Goal: Task Accomplishment & Management: Complete application form

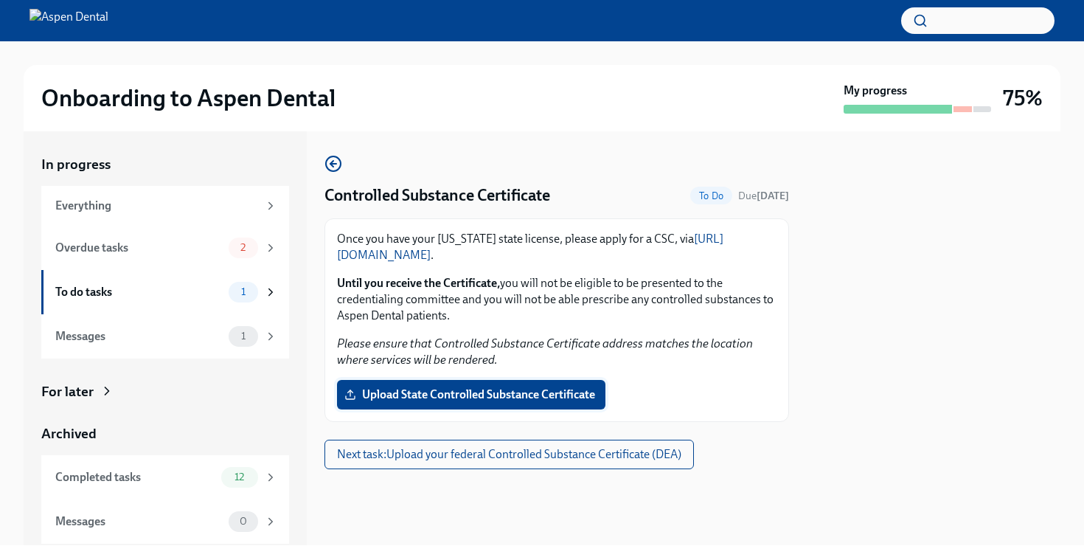
click at [420, 393] on span "Upload State Controlled Substance Certificate" at bounding box center [471, 394] width 248 height 15
click at [0, 0] on input "Upload State Controlled Substance Certificate" at bounding box center [0, 0] width 0 height 0
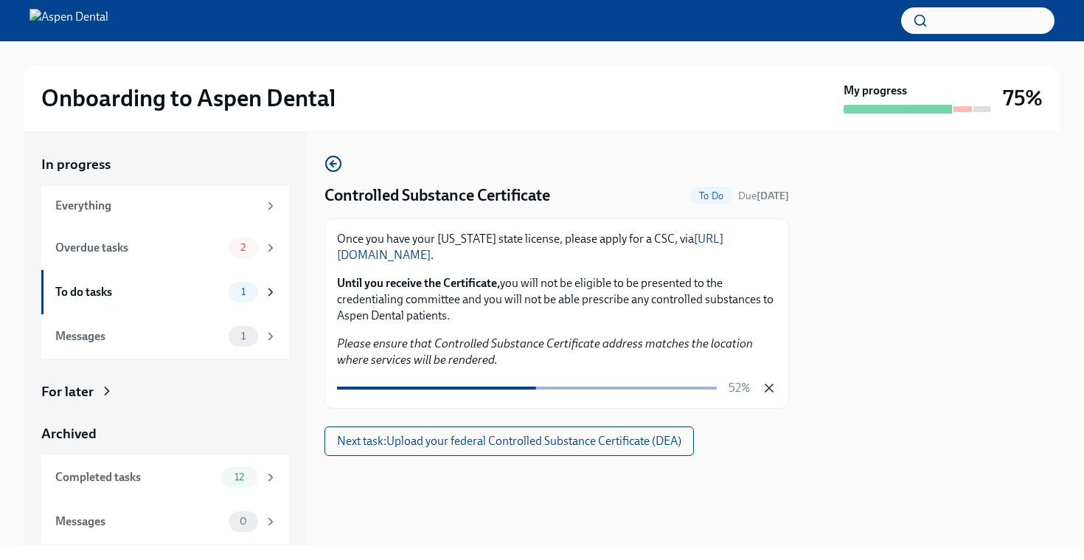
click at [770, 386] on icon "button" at bounding box center [768, 387] width 7 height 7
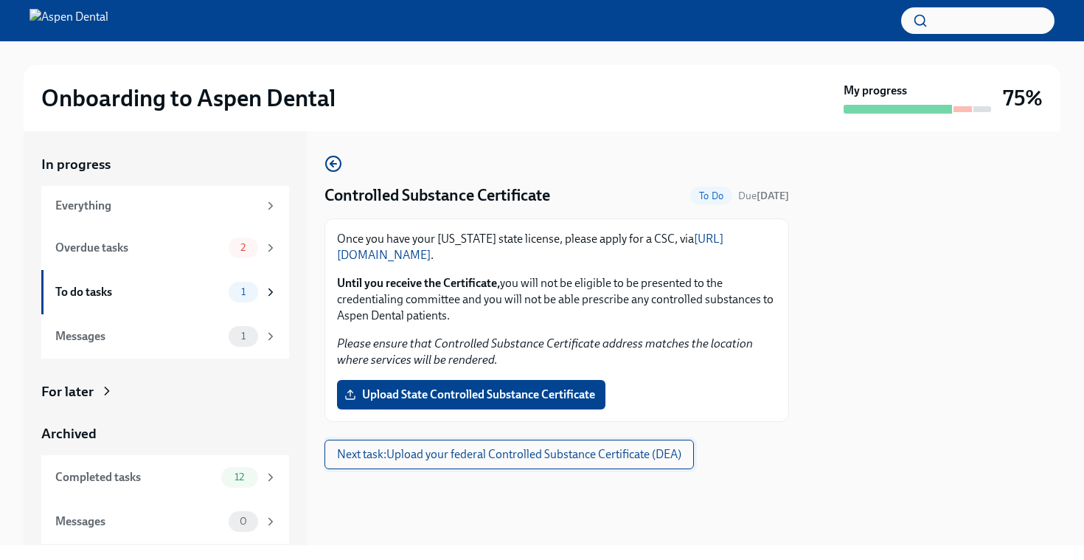
click at [549, 453] on span "Next task : Upload your federal Controlled Substance Certificate (DEA)" at bounding box center [509, 454] width 344 height 15
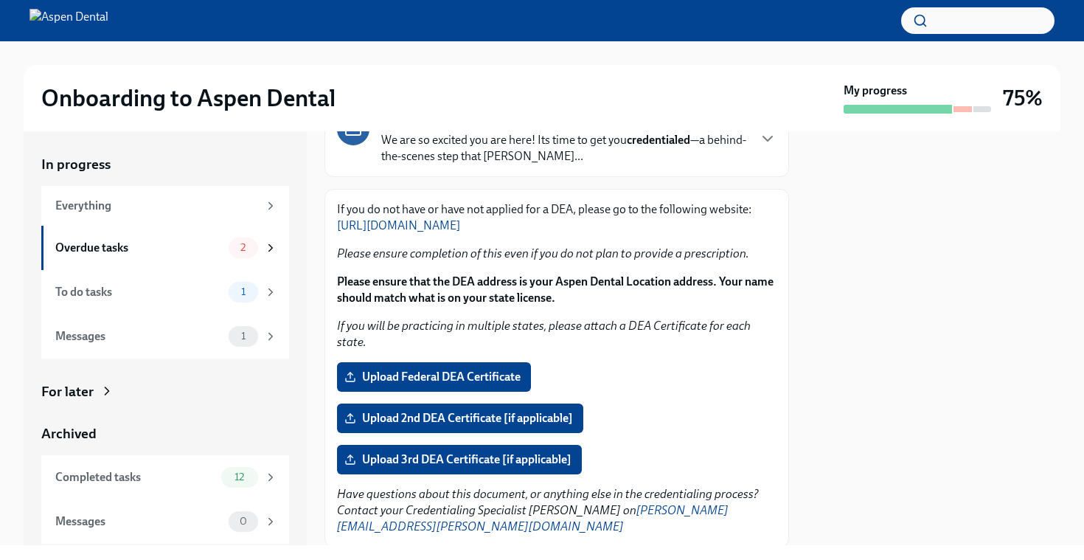
scroll to position [157, 0]
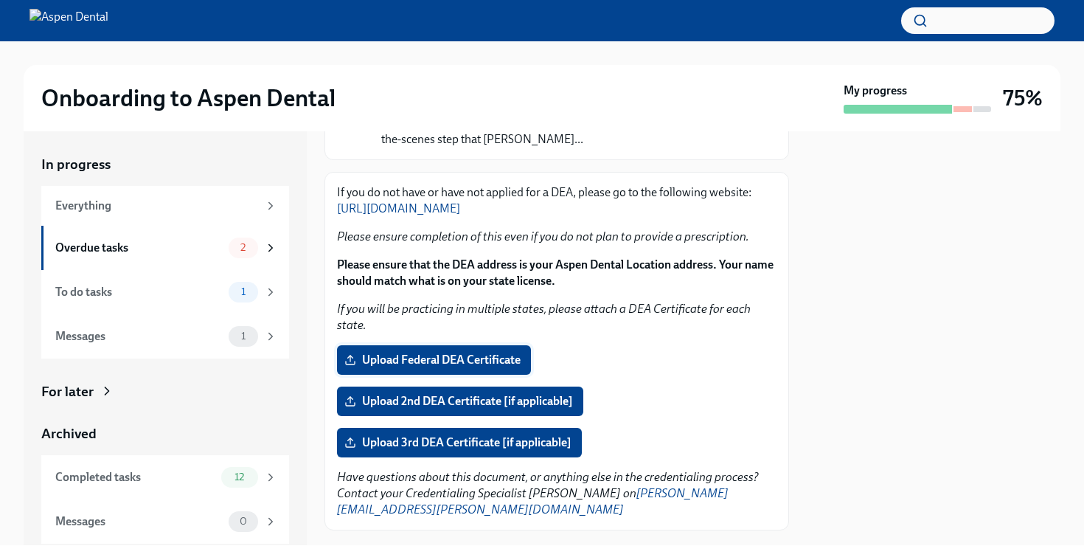
click at [448, 352] on span "Upload Federal DEA Certificate" at bounding box center [433, 359] width 173 height 15
click at [0, 0] on input "Upload Federal DEA Certificate" at bounding box center [0, 0] width 0 height 0
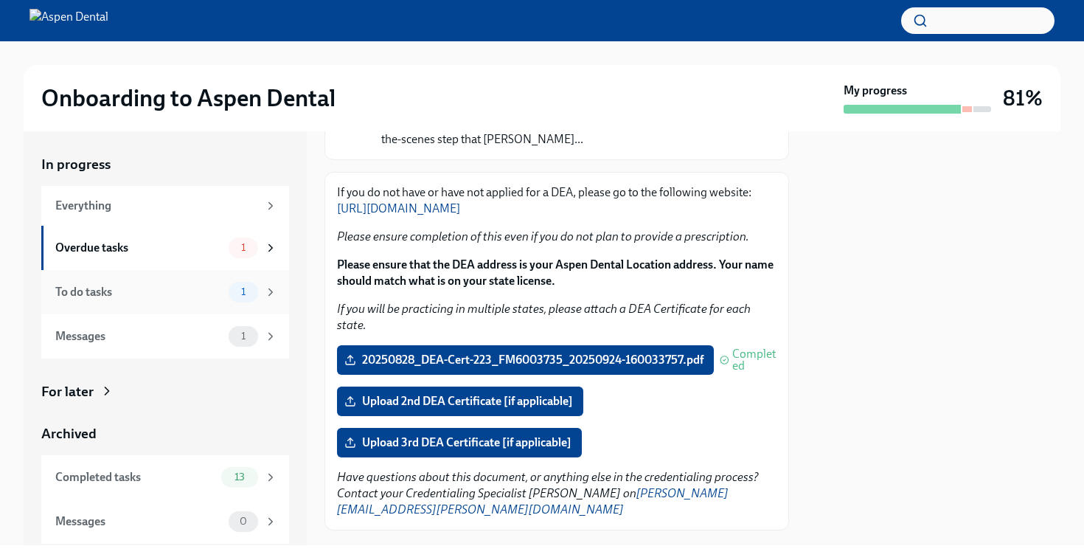
click at [224, 291] on div "To do tasks 1" at bounding box center [166, 292] width 222 height 21
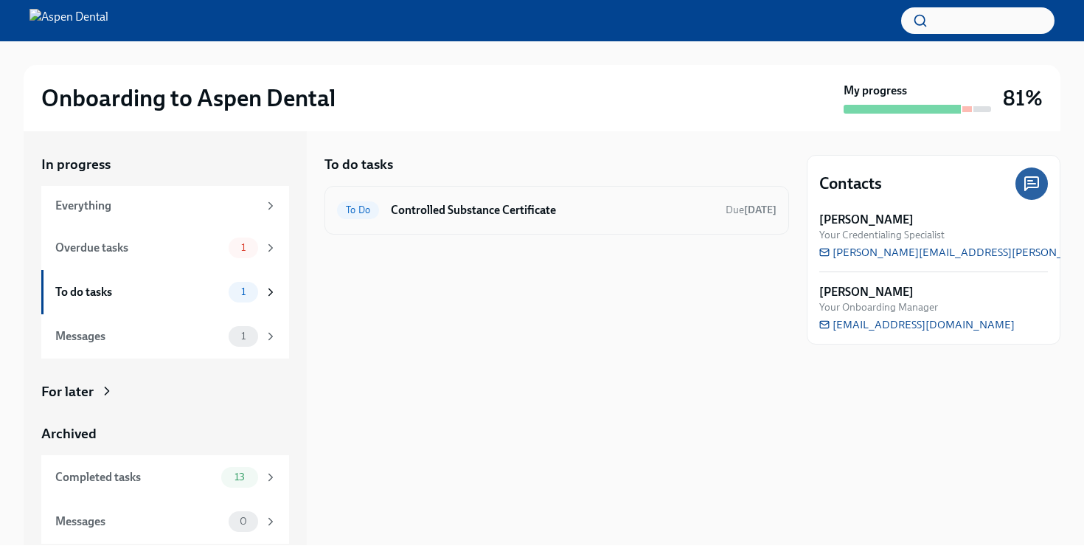
click at [437, 217] on h6 "Controlled Substance Certificate" at bounding box center [552, 210] width 323 height 16
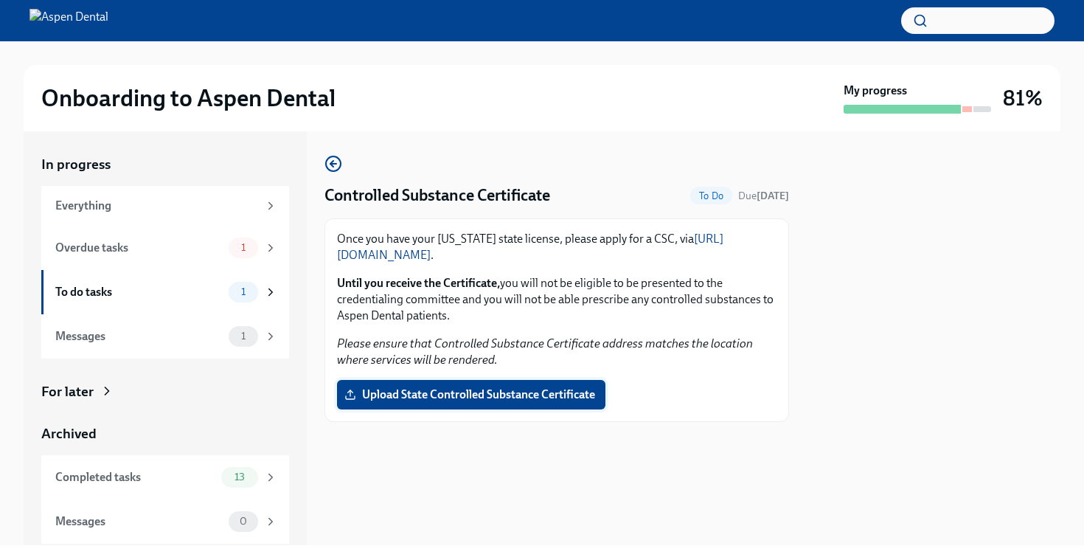
click at [438, 394] on span "Upload State Controlled Substance Certificate" at bounding box center [471, 394] width 248 height 15
click at [0, 0] on input "Upload State Controlled Substance Certificate" at bounding box center [0, 0] width 0 height 0
click at [405, 382] on label "Upload State Controlled Substance Certificate" at bounding box center [471, 394] width 268 height 29
click at [0, 0] on input "Upload State Controlled Substance Certificate" at bounding box center [0, 0] width 0 height 0
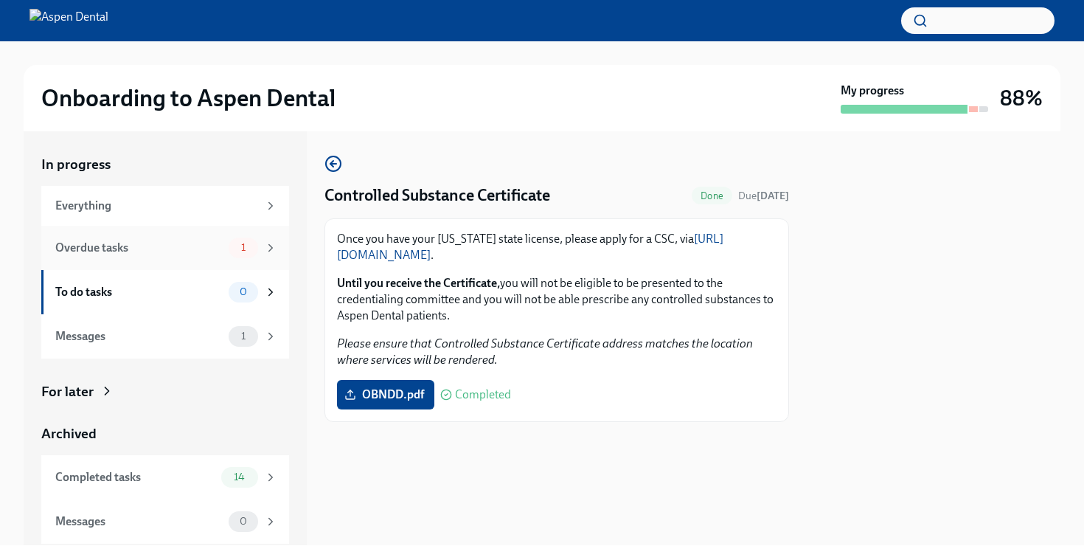
click at [200, 249] on div "Overdue tasks" at bounding box center [138, 248] width 167 height 16
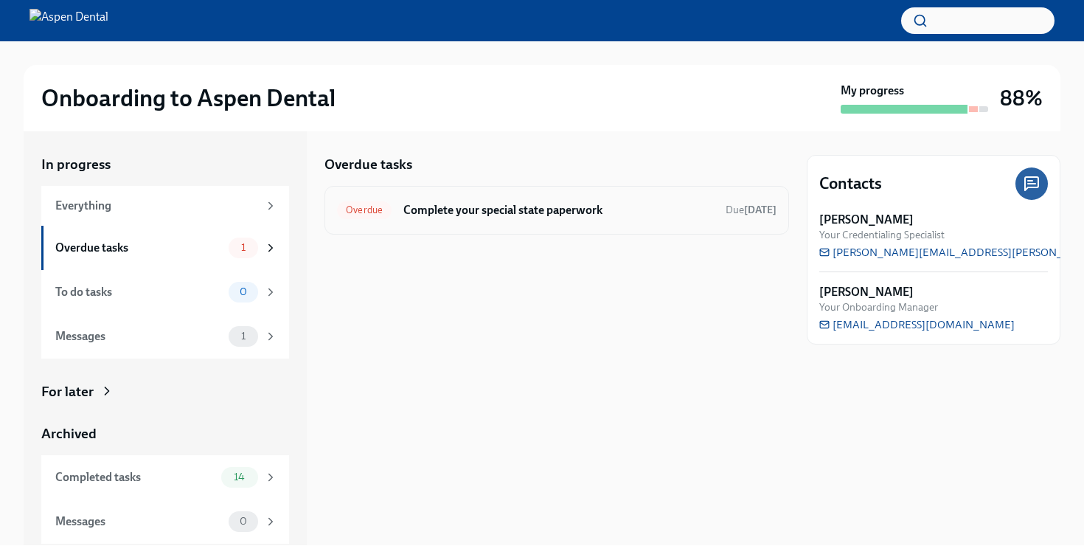
click at [435, 214] on h6 "Complete your special state paperwork" at bounding box center [558, 210] width 310 height 16
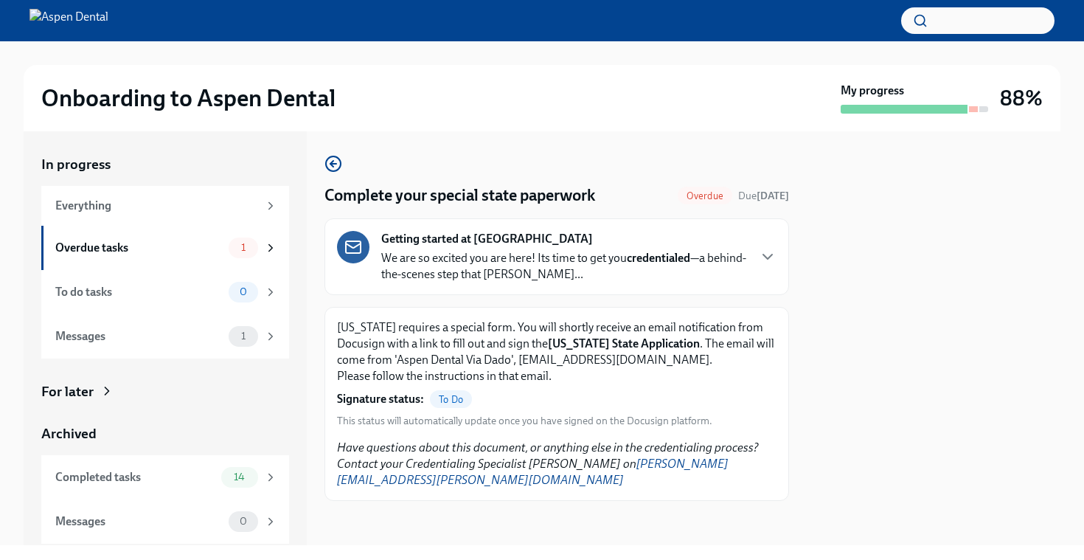
click at [488, 259] on p "We are so excited you are here! Its time to get you credentialed —a behind-the-…" at bounding box center [564, 266] width 366 height 32
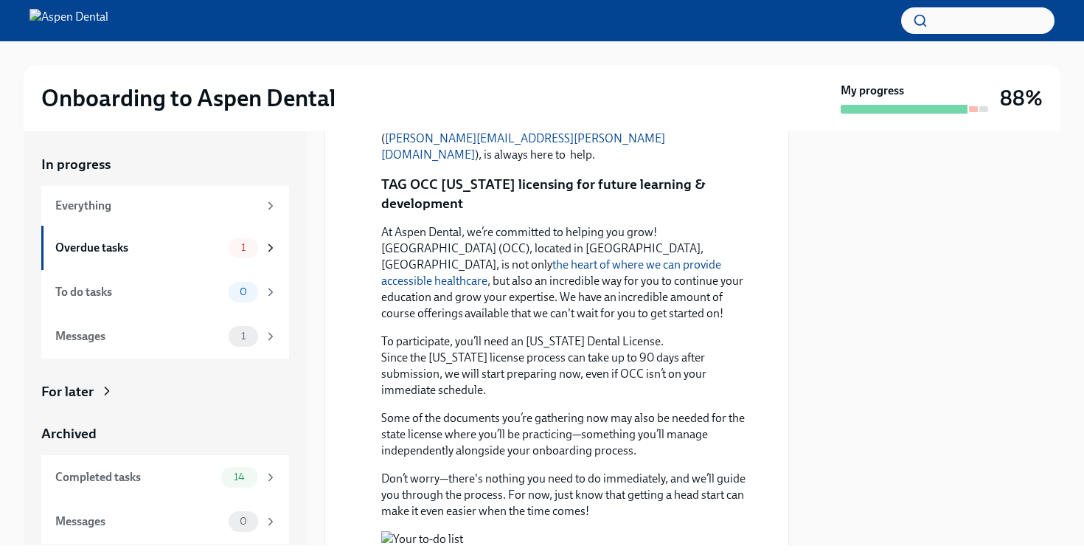
scroll to position [1426, 0]
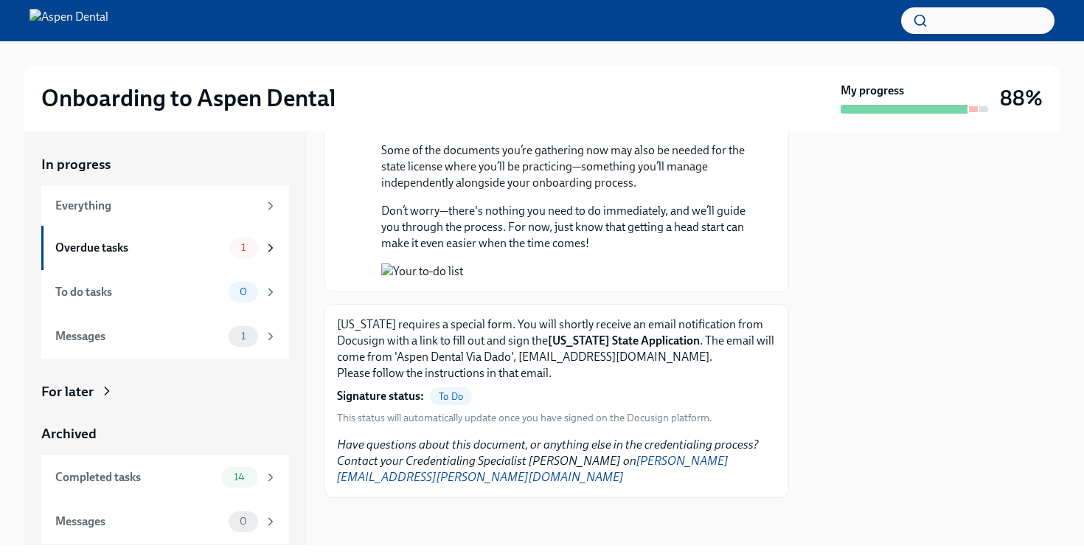
click at [433, 405] on div "Signature status: To Do" at bounding box center [404, 396] width 135 height 18
click at [458, 402] on span "To Do" at bounding box center [451, 396] width 42 height 11
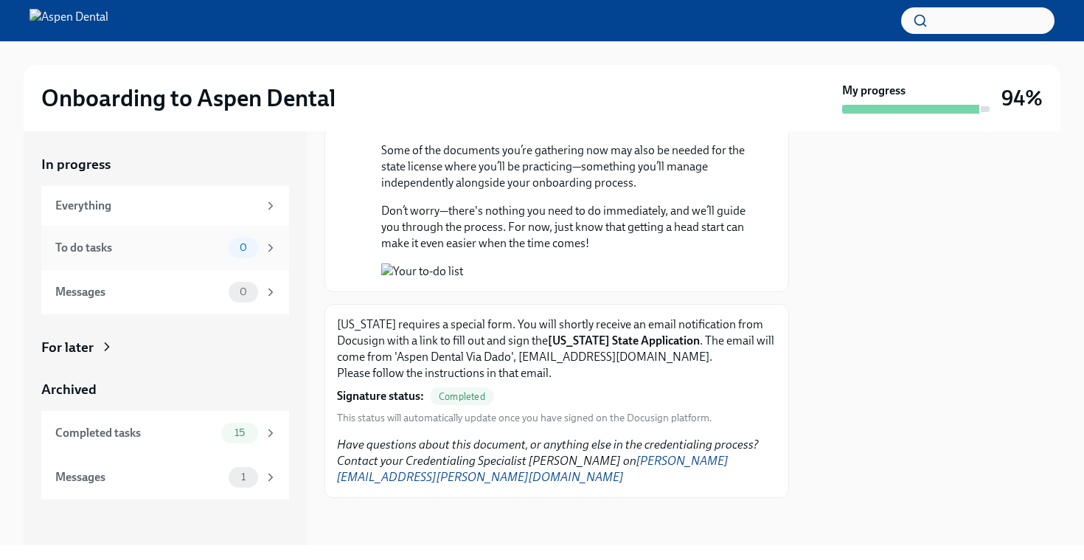
click at [180, 246] on div "To do tasks" at bounding box center [138, 248] width 167 height 16
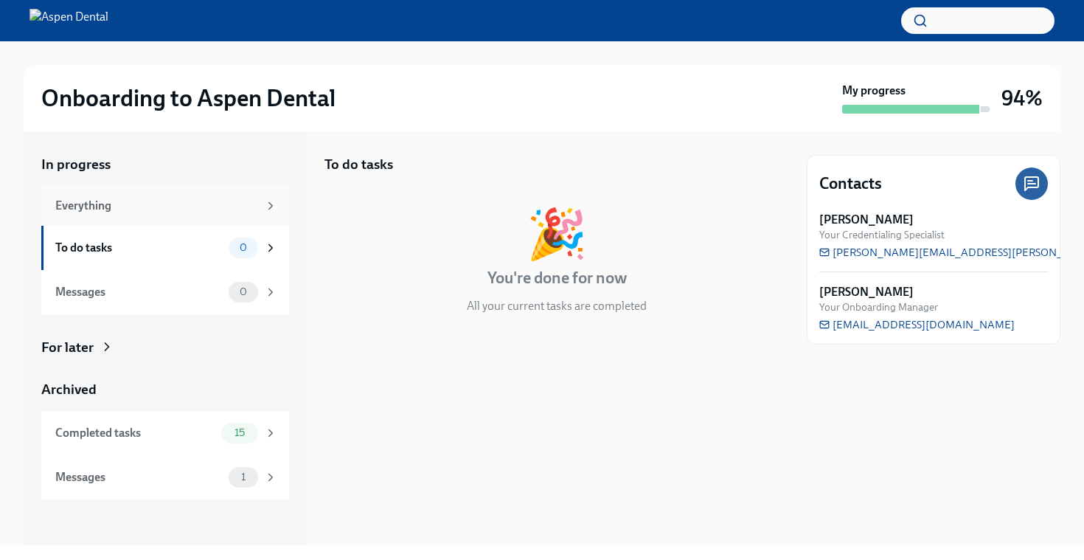
click at [180, 216] on div "Everything" at bounding box center [165, 206] width 248 height 40
click at [246, 434] on span "15" at bounding box center [240, 432] width 28 height 11
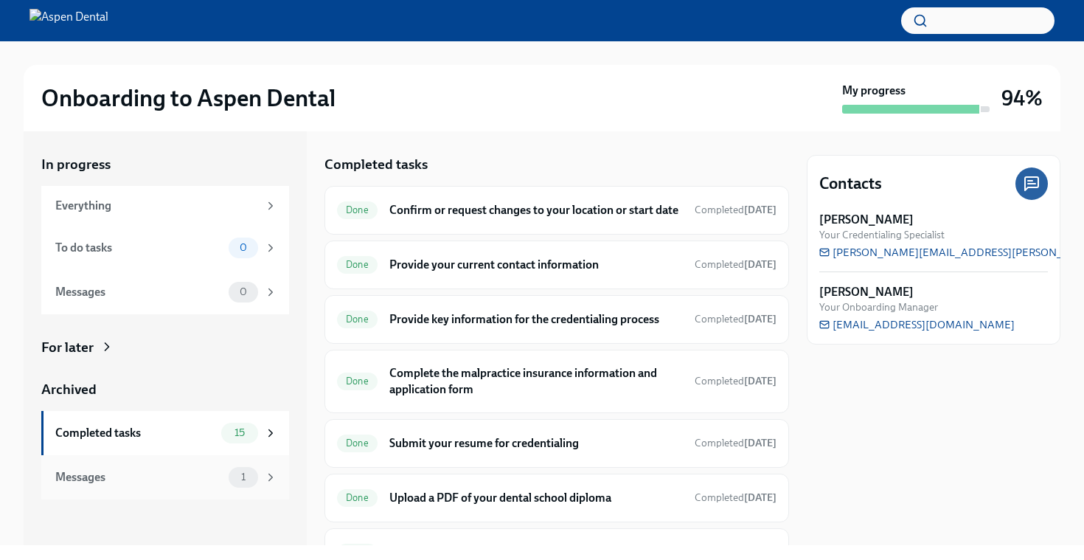
click at [254, 473] on span "1" at bounding box center [243, 476] width 22 height 11
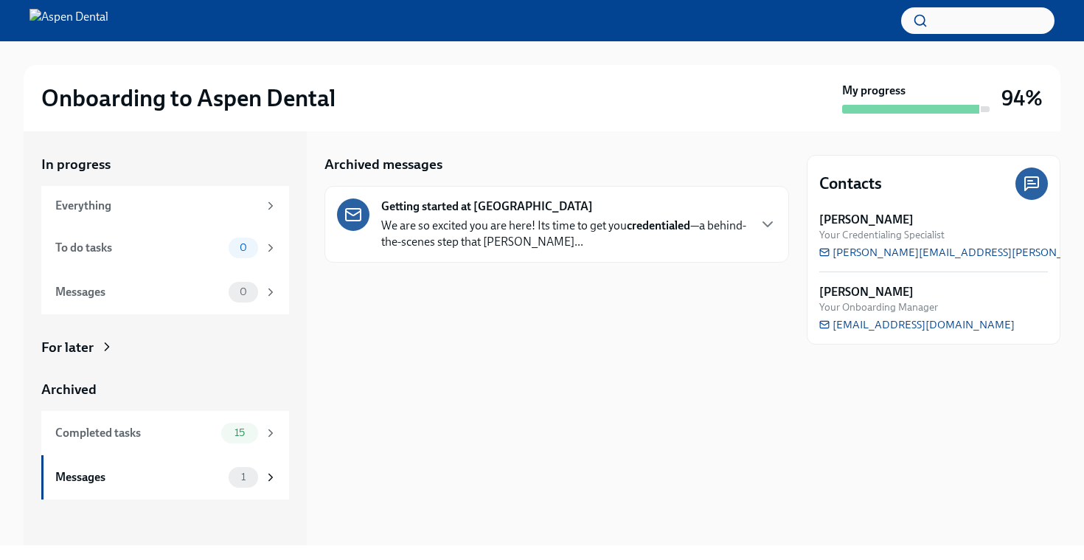
click at [466, 231] on p "We are so excited you are here! Its time to get you credentialed —a behind-the-…" at bounding box center [564, 233] width 366 height 32
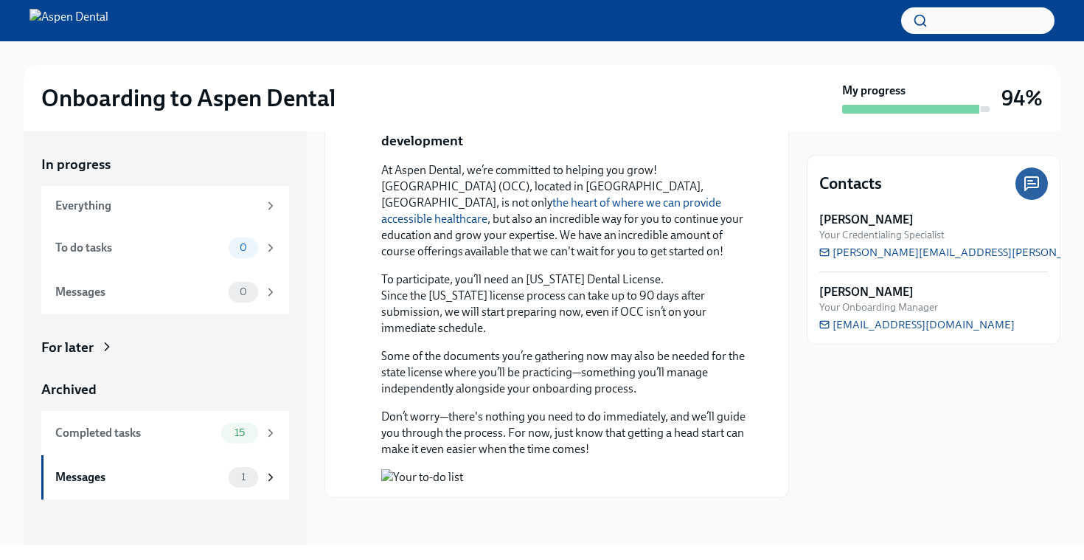
scroll to position [1203, 0]
click at [243, 496] on div "Messages 1" at bounding box center [165, 477] width 248 height 44
click at [253, 436] on span "15" at bounding box center [240, 432] width 28 height 11
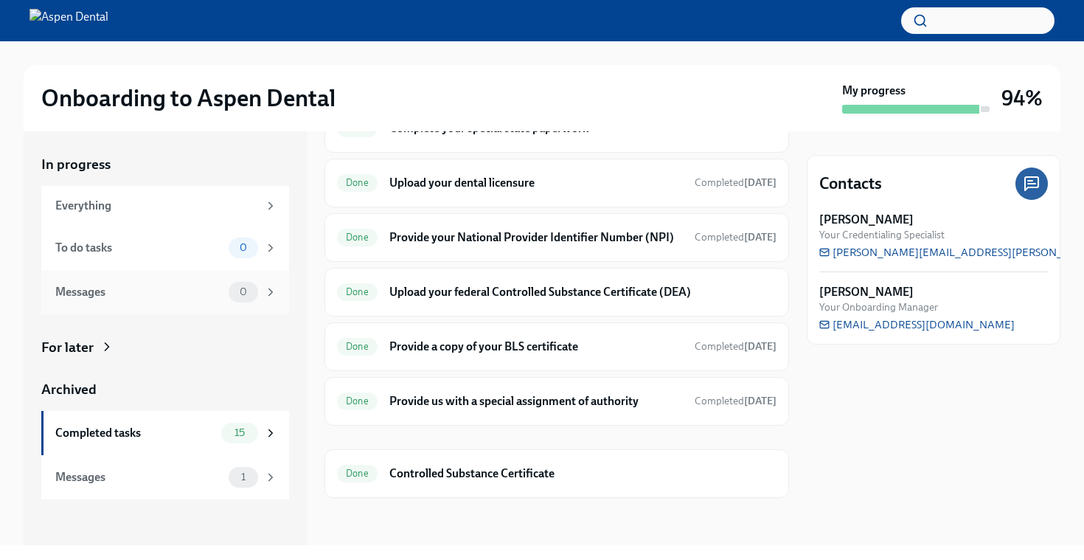
click at [241, 272] on div "Messages 0" at bounding box center [165, 292] width 248 height 44
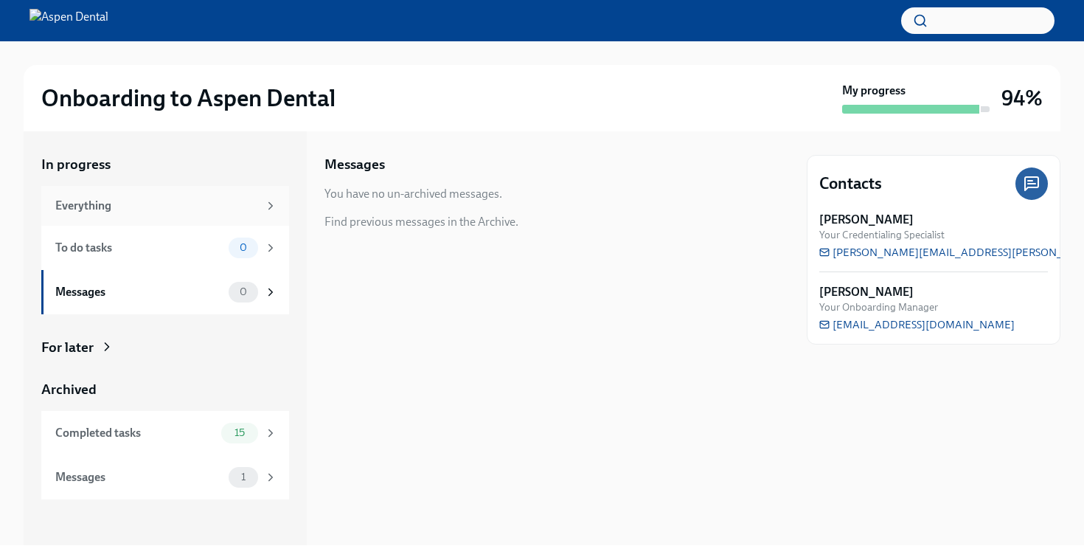
click at [238, 221] on div "Everything" at bounding box center [165, 206] width 248 height 40
